Goal: Check status: Check status

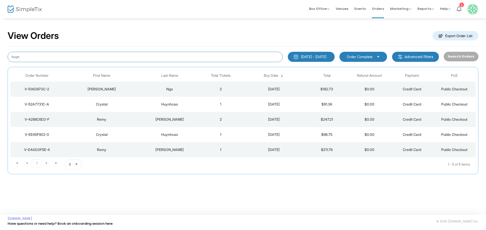
drag, startPoint x: 25, startPoint y: 56, endPoint x: 0, endPoint y: 70, distance: 28.1
click at [0, 66] on div "View Orders Export Order List huyn [DATE] - [DATE] Last 30 Days [DATE] [DATE] T…" at bounding box center [243, 105] width 486 height 175
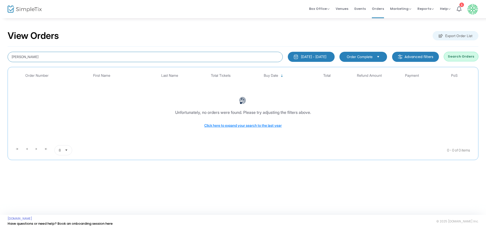
type input "[PERSON_NAME]"
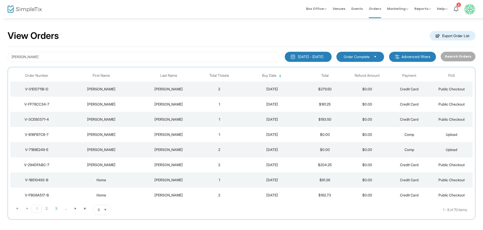
click at [39, 89] on div "V-01DD711B-D" at bounding box center [37, 89] width 50 height 5
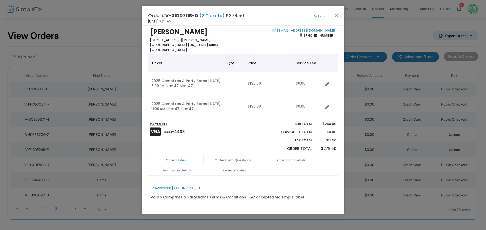
scroll to position [58, 0]
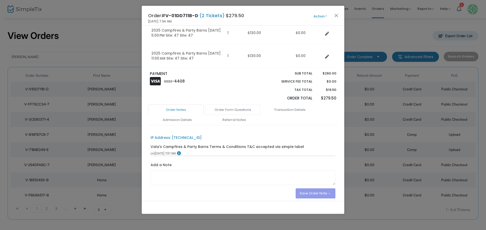
click at [236, 110] on link "Order Form Questions" at bounding box center [233, 110] width 56 height 11
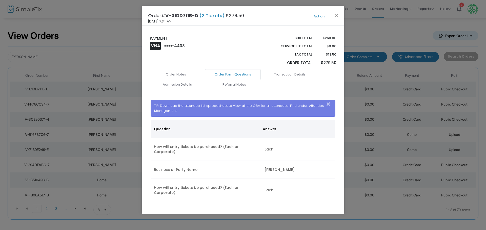
scroll to position [94, 0]
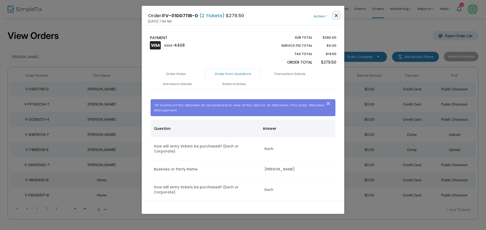
click at [336, 15] on button "Close" at bounding box center [336, 15] width 7 height 7
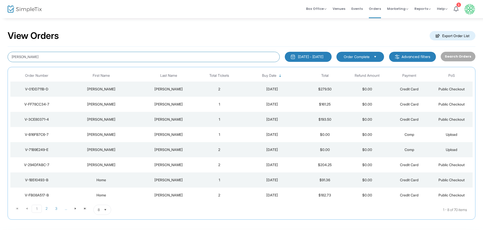
click at [0, 55] on div "View Orders Export Order List [PERSON_NAME] [DATE] - [DATE] Last 30 Days [DATE]…" at bounding box center [241, 128] width 483 height 220
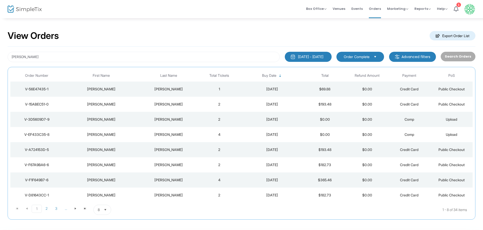
click at [42, 88] on div "V-56E47435-1" at bounding box center [37, 89] width 50 height 5
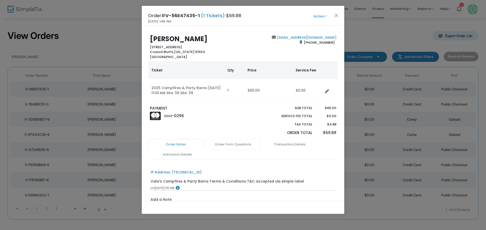
click at [241, 142] on link "Order Form Questions" at bounding box center [233, 144] width 56 height 11
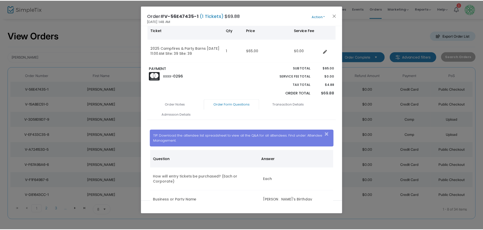
scroll to position [49, 0]
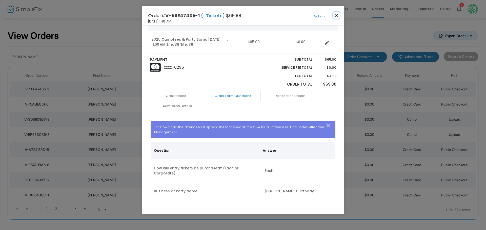
click at [337, 14] on button "Close" at bounding box center [336, 15] width 7 height 7
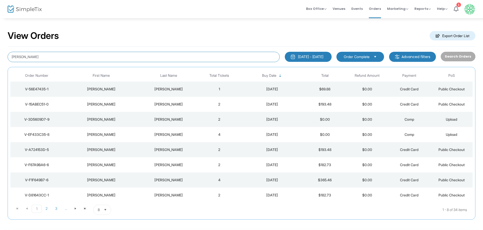
click at [0, 61] on div "View Orders Export Order List [PERSON_NAME] [DATE] - [DATE] Last 30 Days [DATE]…" at bounding box center [241, 128] width 483 height 220
type input "[PERSON_NAME]"
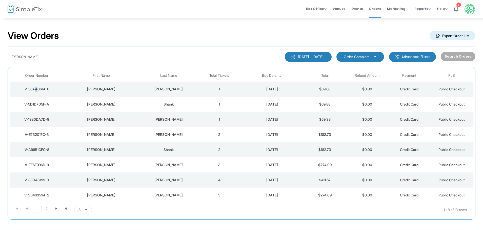
click at [34, 89] on div "V-56AA061A-6" at bounding box center [37, 89] width 50 height 5
